Goal: Task Accomplishment & Management: Manage account settings

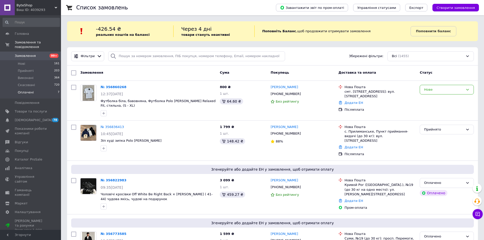
click at [28, 90] on li "Оплачені 7" at bounding box center [31, 94] width 63 height 10
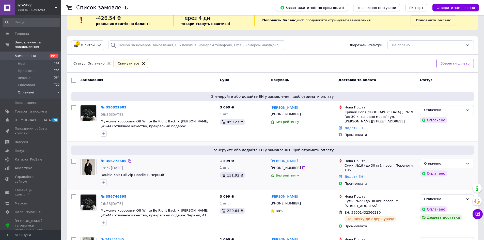
scroll to position [25, 0]
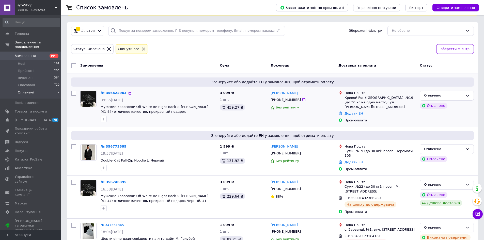
click at [351, 112] on link "Додати ЕН" at bounding box center [354, 114] width 19 height 4
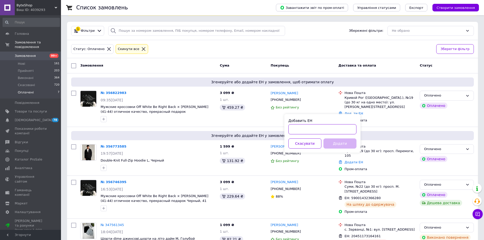
click at [344, 129] on input "Добавить ЕН" at bounding box center [323, 129] width 68 height 10
type input "59001432538402"
click at [340, 140] on button "Додати" at bounding box center [340, 144] width 33 height 10
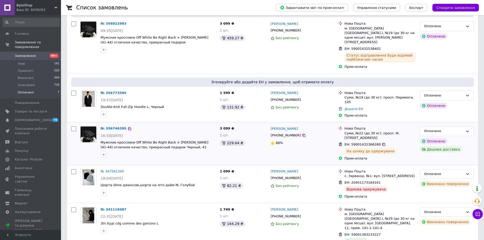
scroll to position [102, 0]
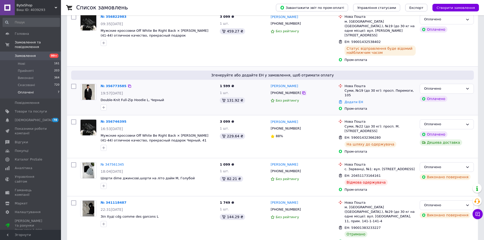
click at [302, 91] on icon at bounding box center [304, 93] width 4 height 4
click at [16, 109] on span "Товари та послуги" at bounding box center [31, 111] width 32 height 5
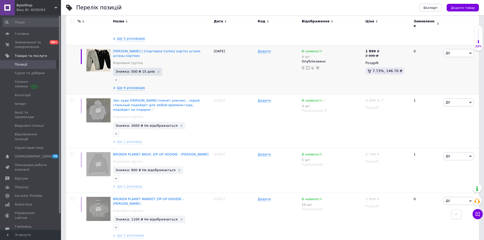
scroll to position [4347, 0]
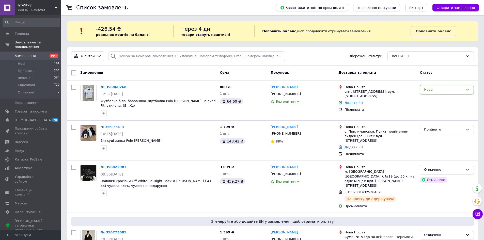
scroll to position [17, 0]
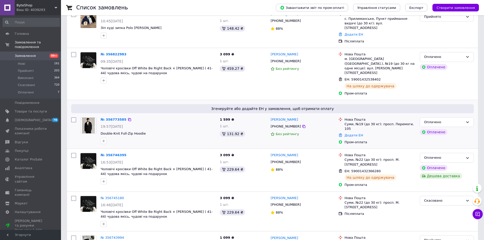
scroll to position [178, 0]
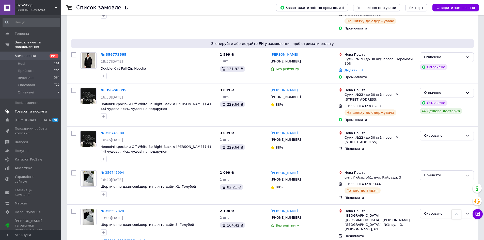
click at [36, 109] on span "Товари та послуги" at bounding box center [31, 111] width 32 height 5
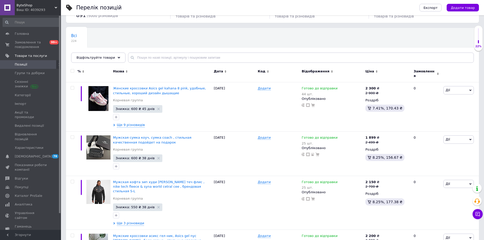
scroll to position [25, 0]
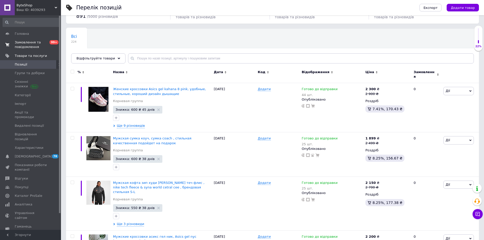
click at [37, 45] on span "Замовлення та повідомлення" at bounding box center [31, 44] width 32 height 9
